Goal: Navigation & Orientation: Find specific page/section

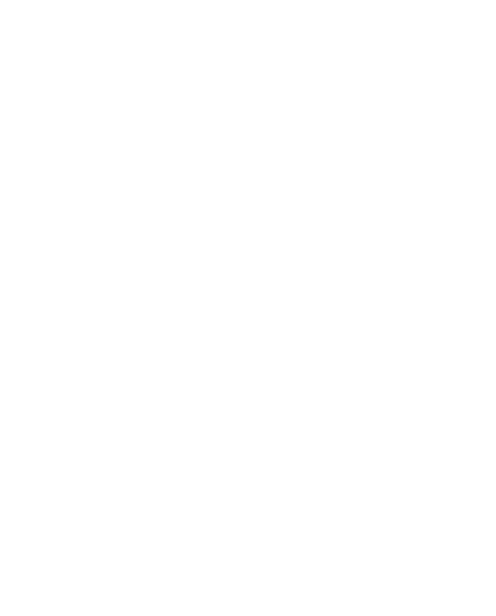
scroll to position [1160, 0]
click at [343, 536] on div "Allergie & intolleranze Hotel con cucina speciale" at bounding box center [361, 617] width 215 height 162
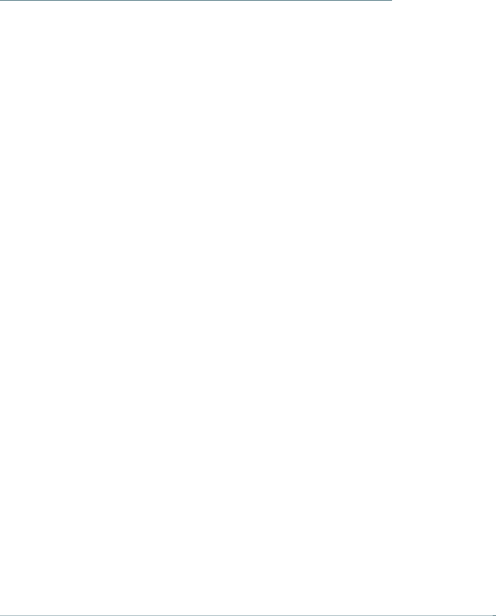
scroll to position [1544, 0]
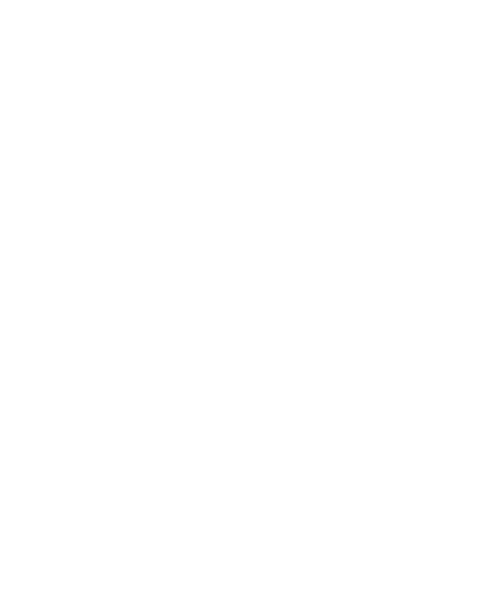
click at [81, 281] on div "Come trovarci" at bounding box center [77, 307] width 103 height 52
click at [434, 535] on div "SKI-IN SKI-OUT WINTER ACTION" at bounding box center [362, 541] width 190 height 14
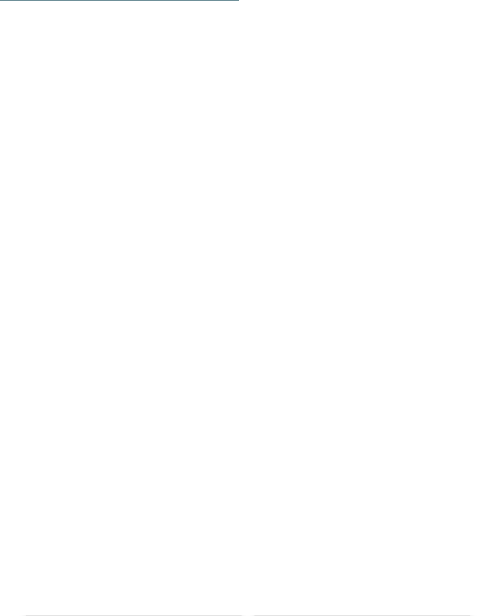
scroll to position [2572, 0]
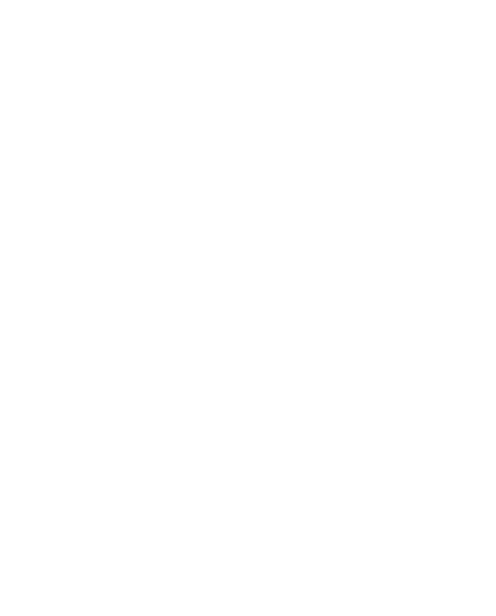
click at [443, 457] on div "Family Experiences" at bounding box center [362, 464] width 190 height 14
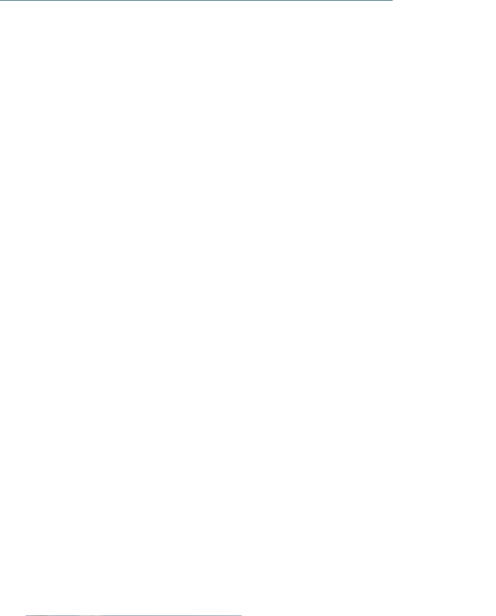
scroll to position [4343, 0]
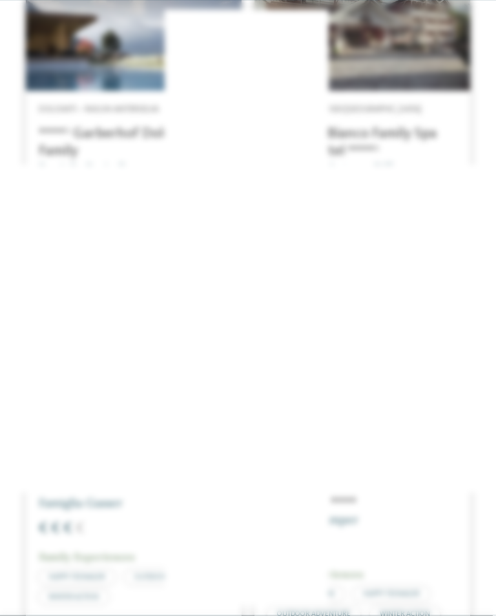
click at [478, 174] on icon at bounding box center [470, 185] width 28 height 23
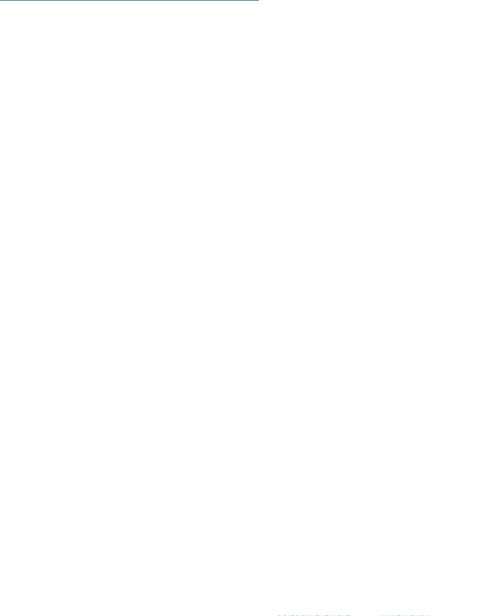
scroll to position [2815, 0]
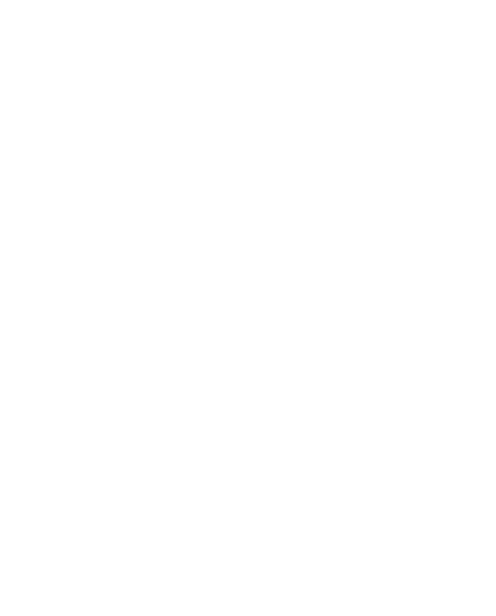
click at [470, 140] on link "5% Early Birds" at bounding box center [441, 113] width 84 height 84
